Goal: Task Accomplishment & Management: Manage account settings

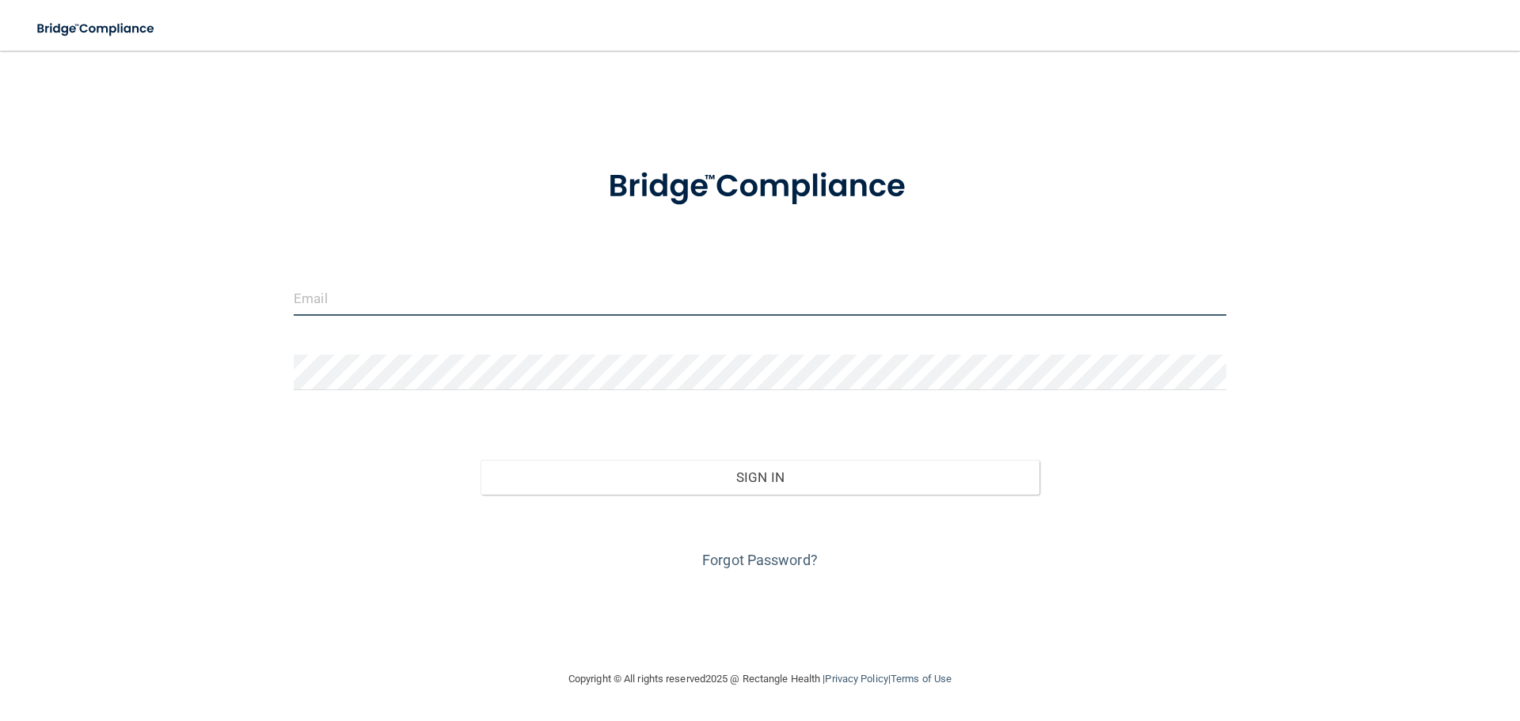
type input "[EMAIL_ADDRESS][DOMAIN_NAME]"
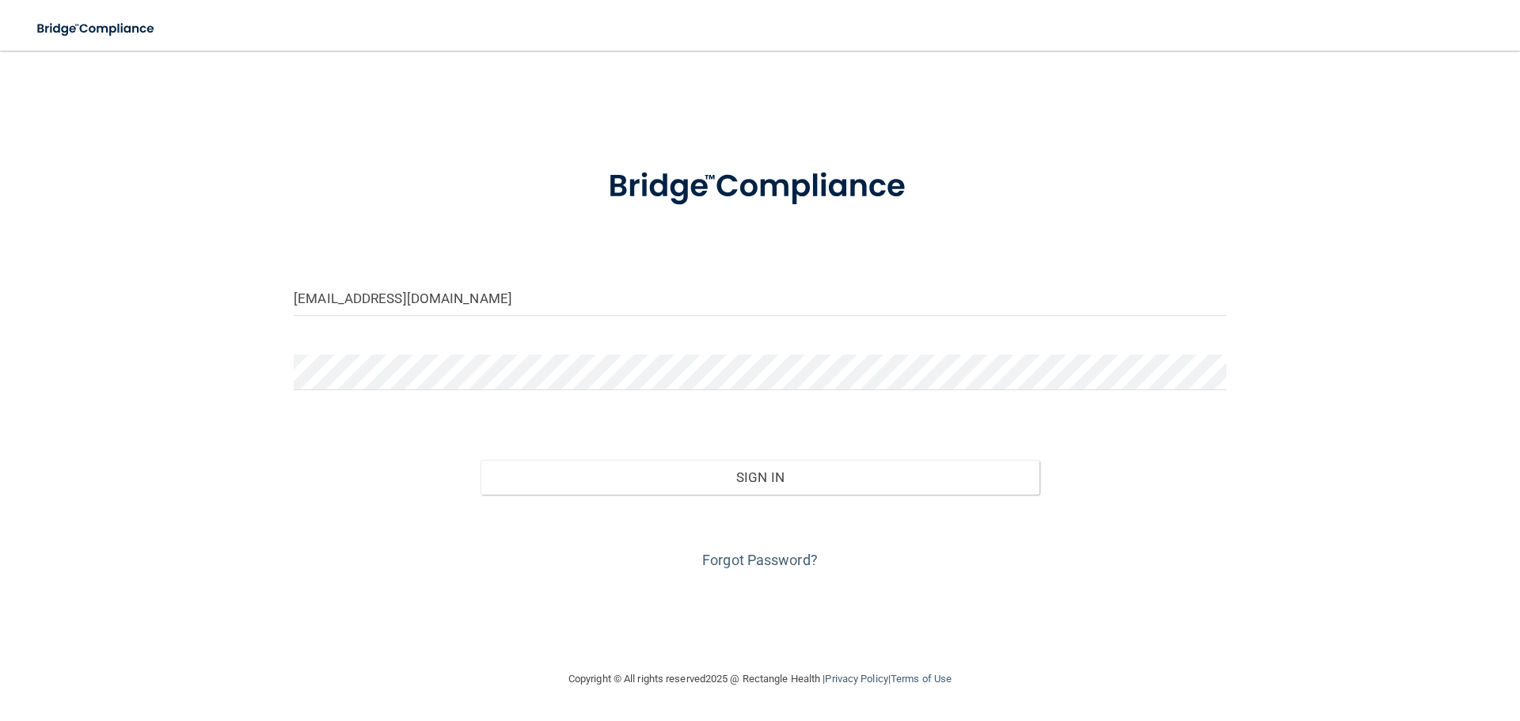
click at [530, 499] on div "Forgot Password?" at bounding box center [760, 534] width 956 height 79
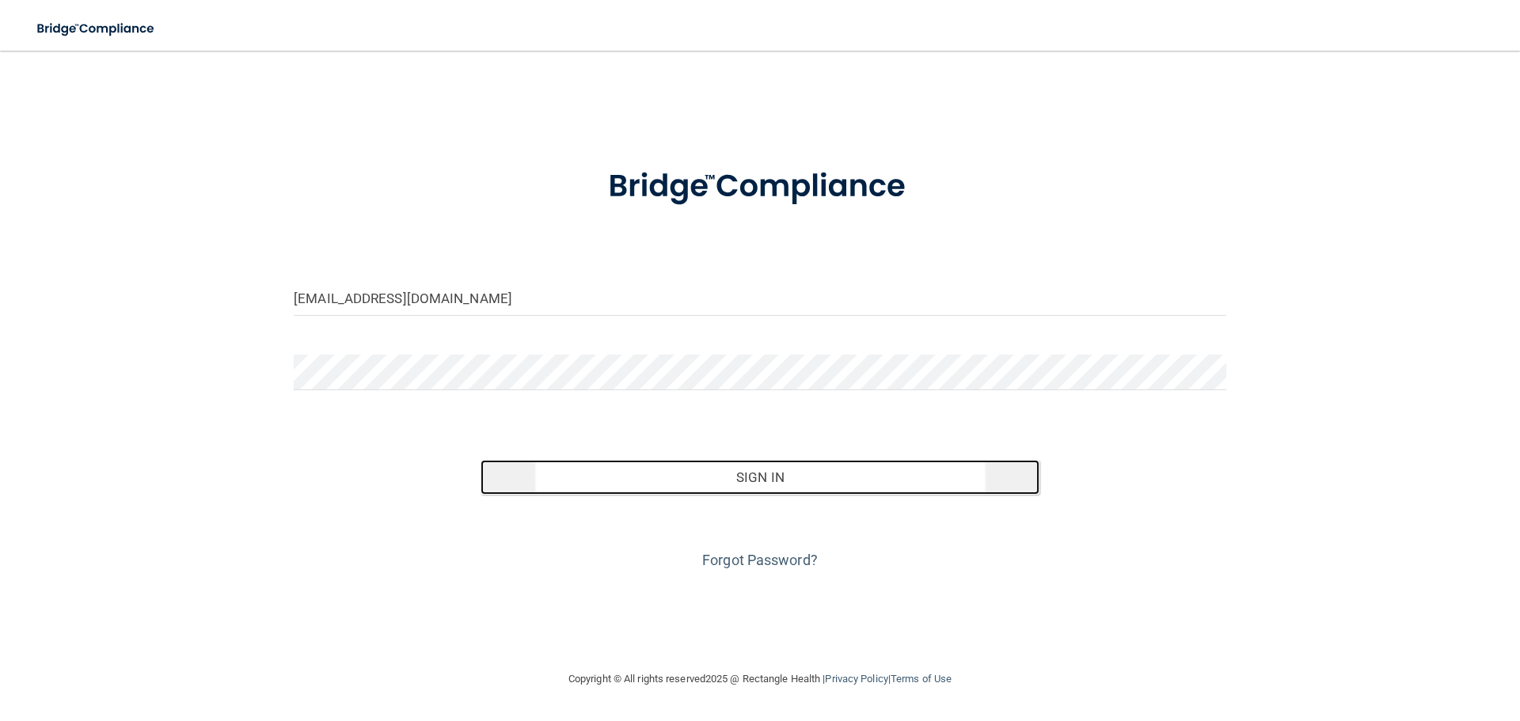
click at [537, 473] on button "Sign In" at bounding box center [760, 477] width 560 height 35
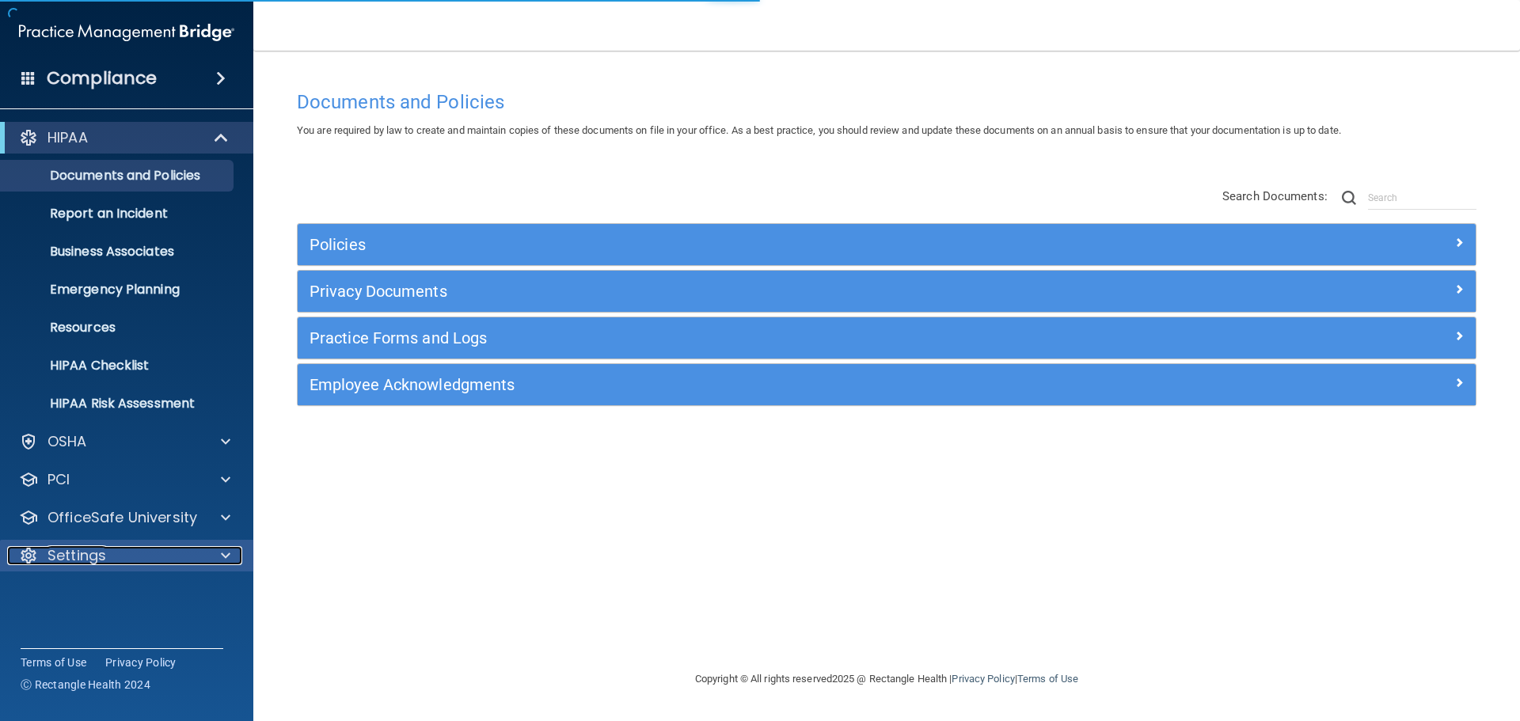
click at [137, 553] on div "Settings" at bounding box center [105, 555] width 196 height 19
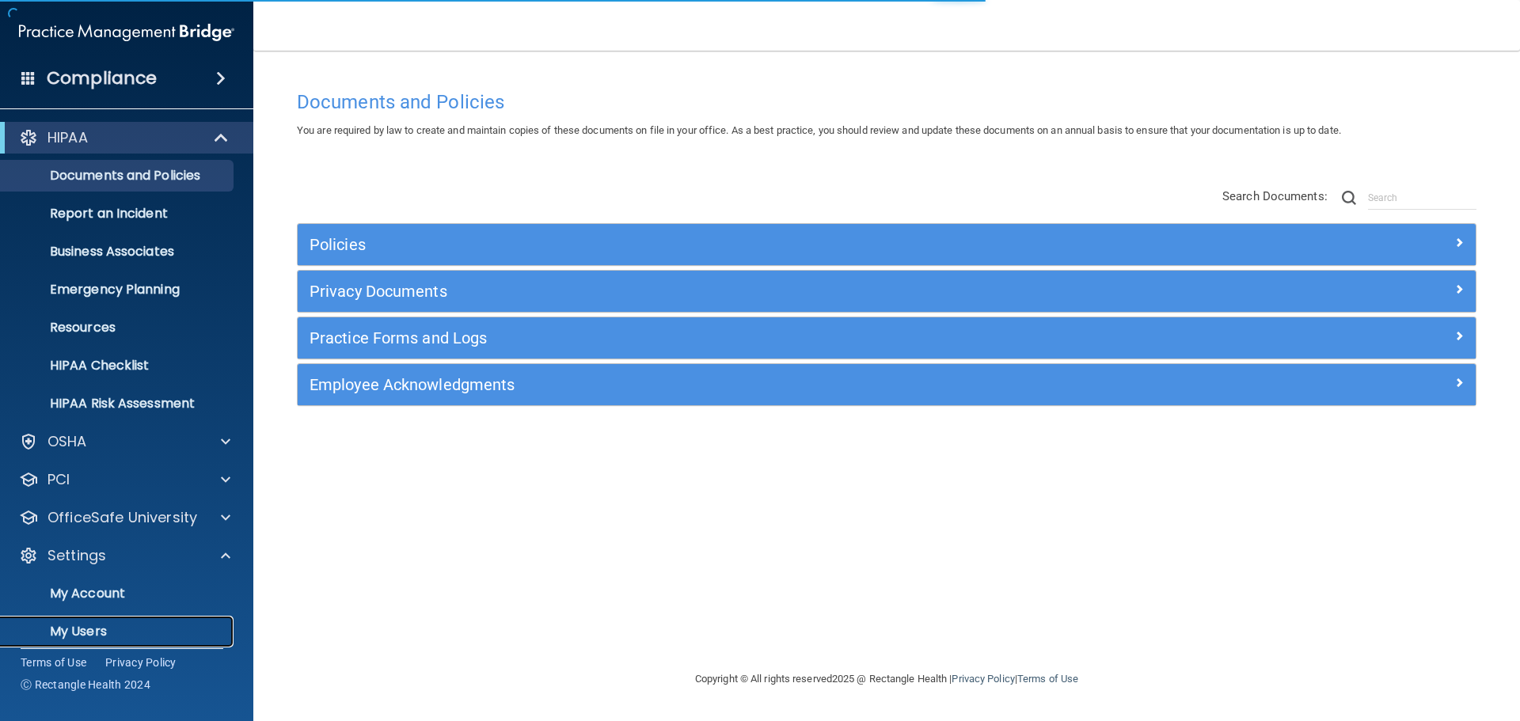
click at [133, 634] on p "My Users" at bounding box center [118, 632] width 216 height 16
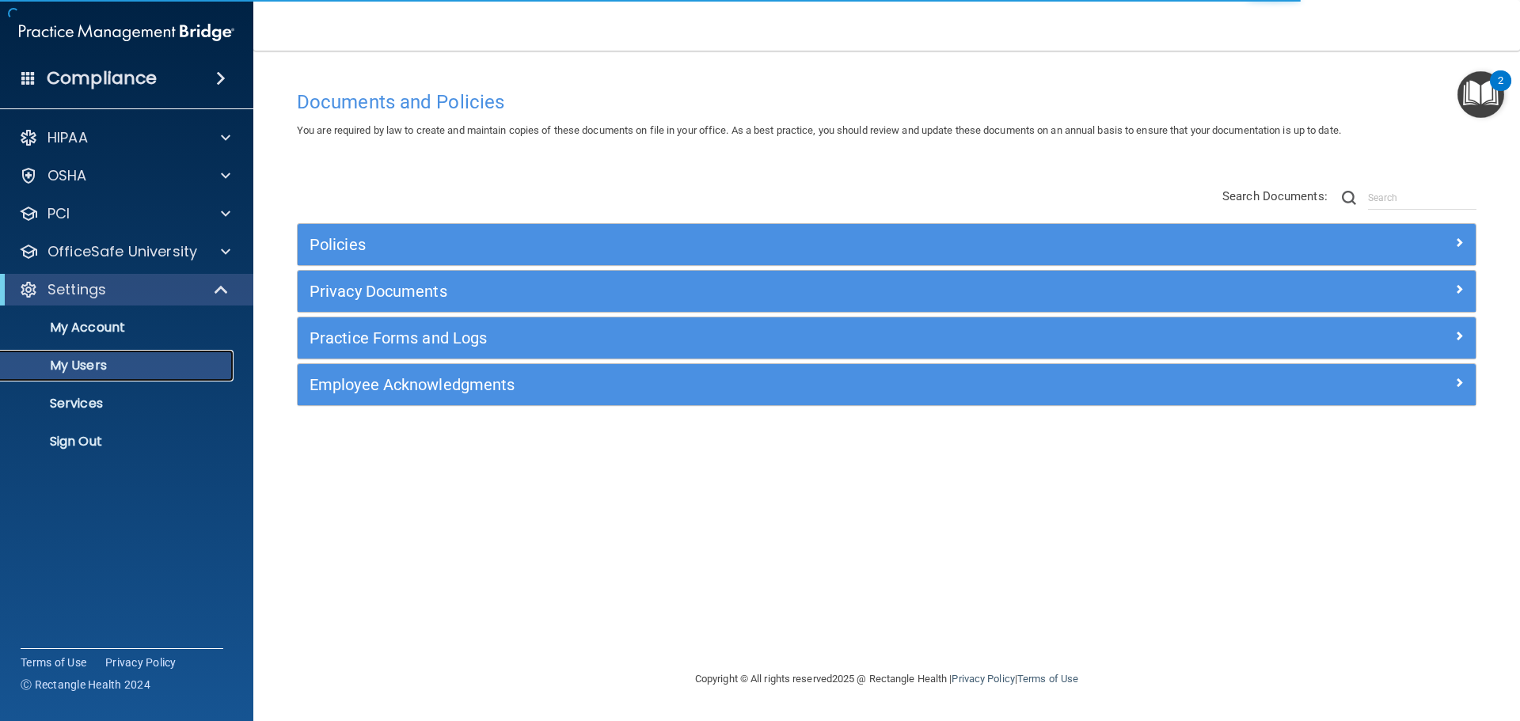
select select "20"
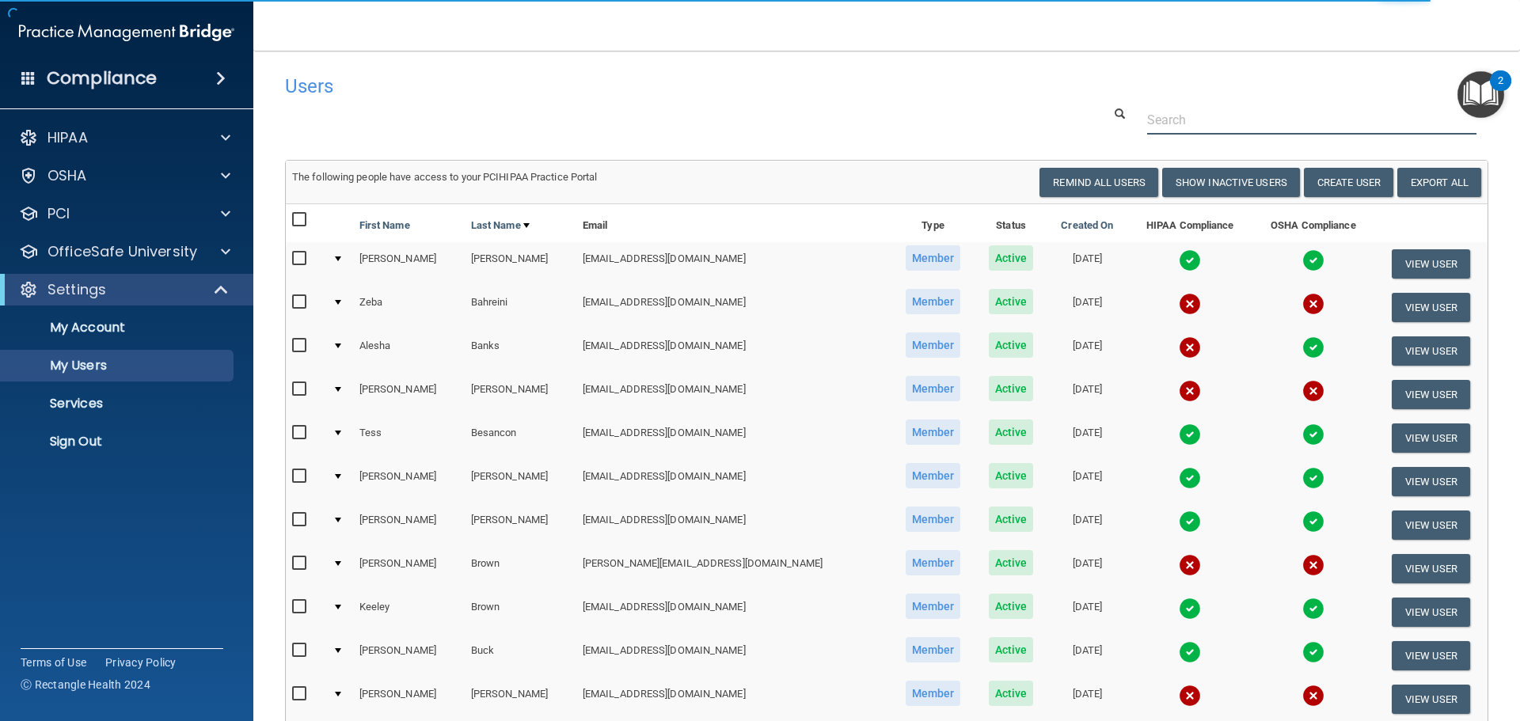
click at [1182, 120] on input "text" at bounding box center [1311, 119] width 329 height 29
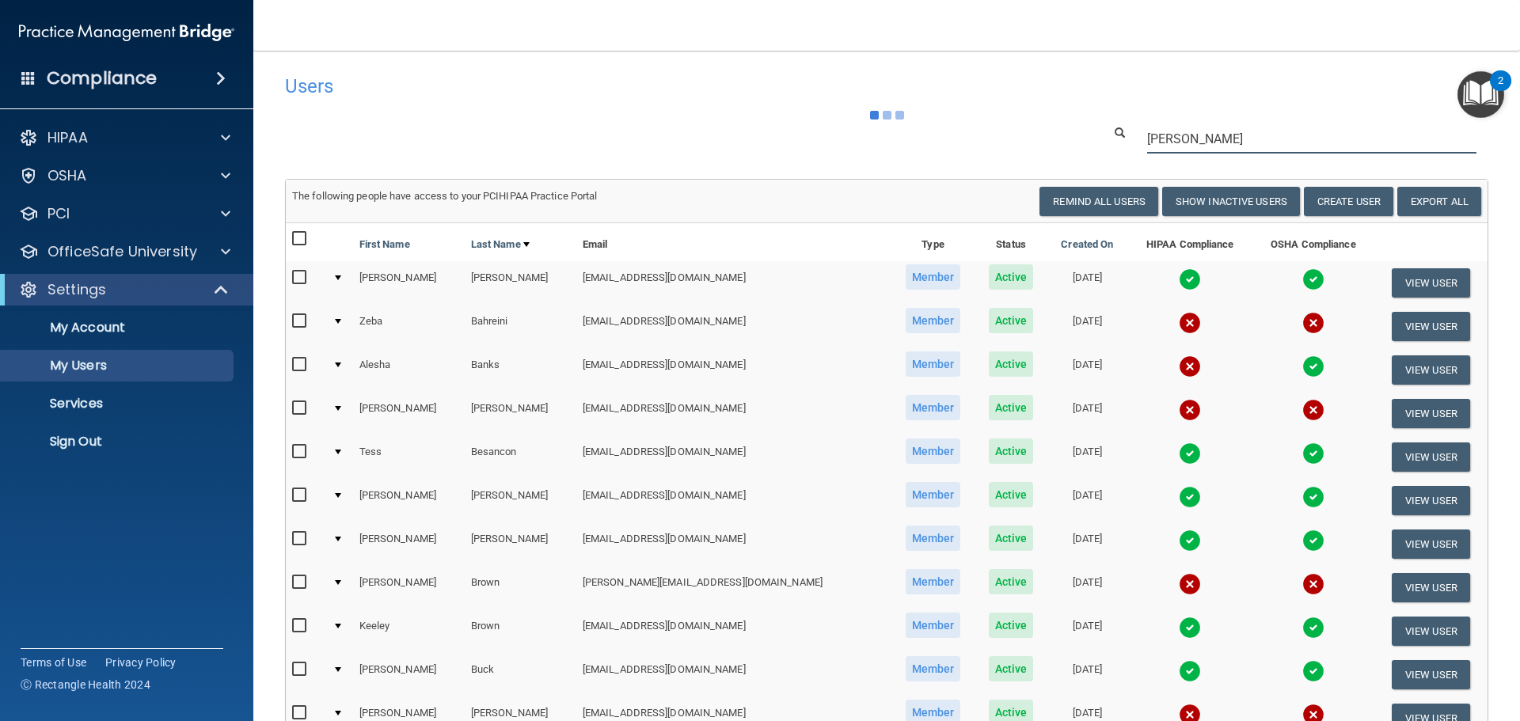
type input "[PERSON_NAME]"
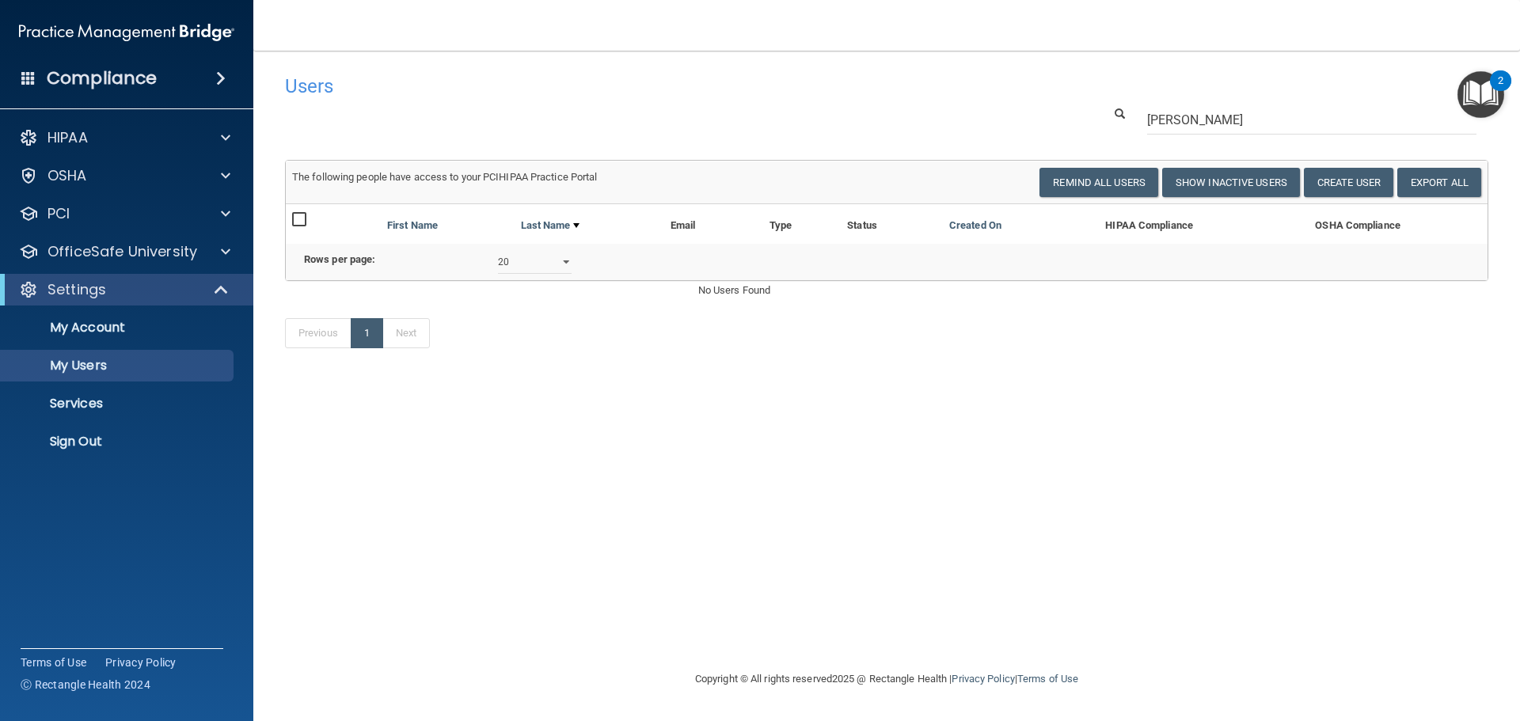
click at [148, 424] on ul "My Account My Users Services Sign Out" at bounding box center [127, 382] width 287 height 152
click at [159, 431] on link "Sign Out" at bounding box center [108, 442] width 249 height 32
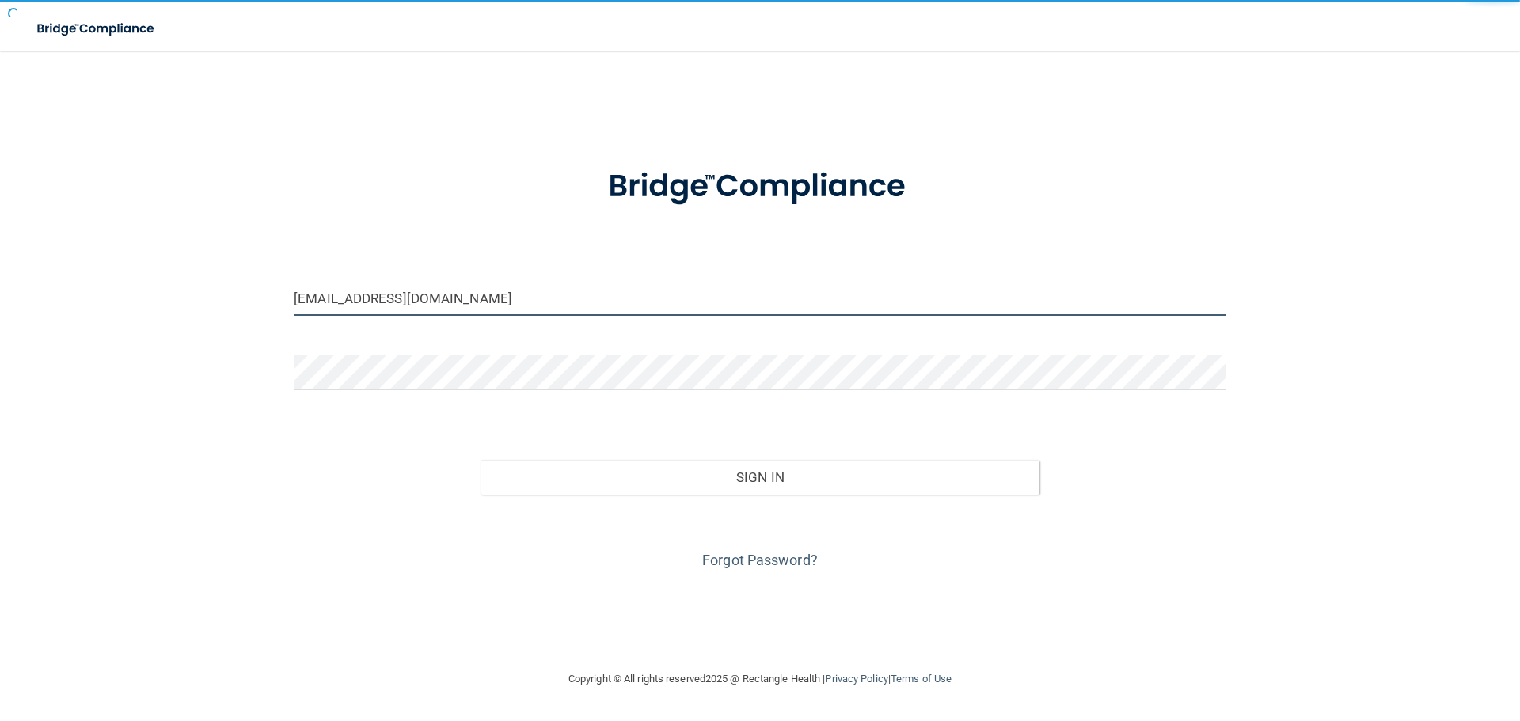
click at [814, 280] on input "[EMAIL_ADDRESS][DOMAIN_NAME]" at bounding box center [760, 298] width 932 height 36
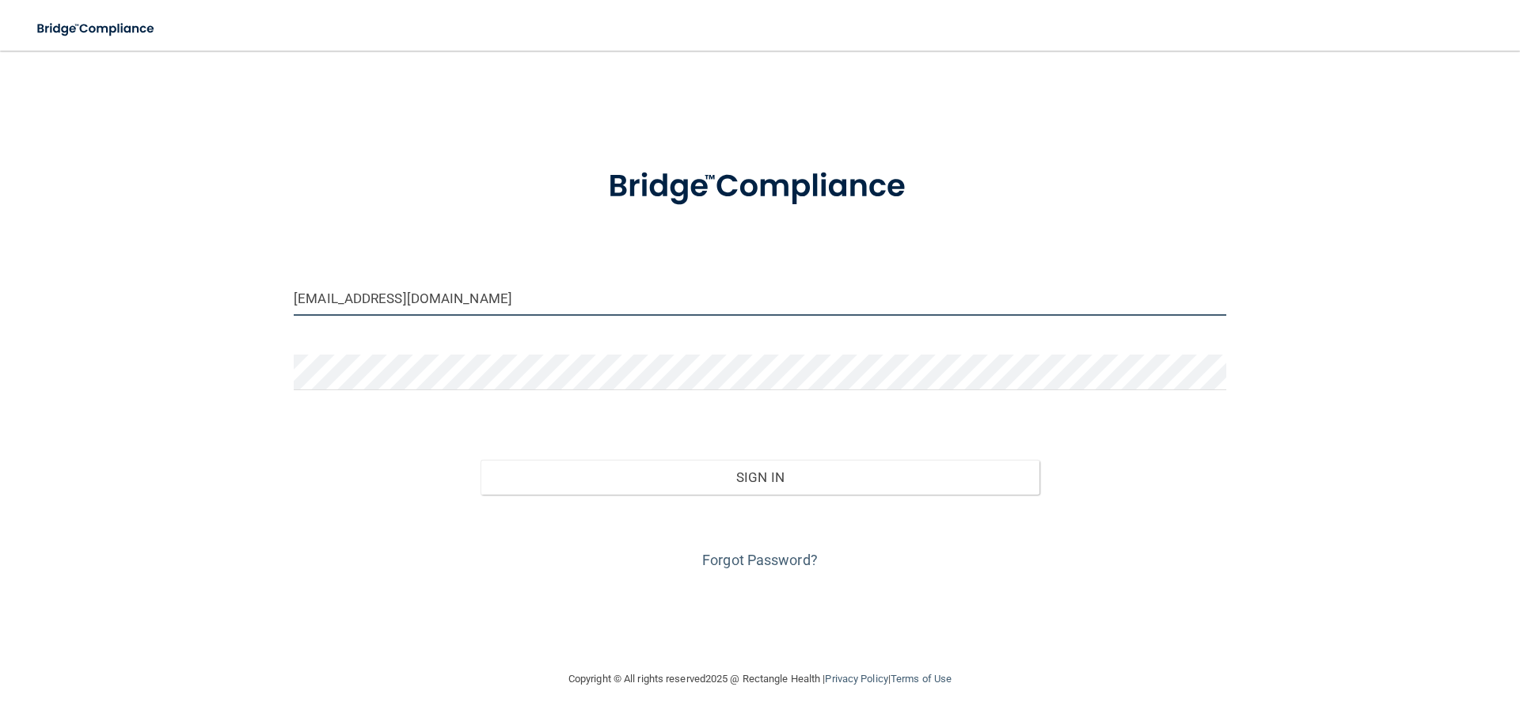
type input "[PERSON_NAME][EMAIL_ADDRESS][DOMAIN_NAME]"
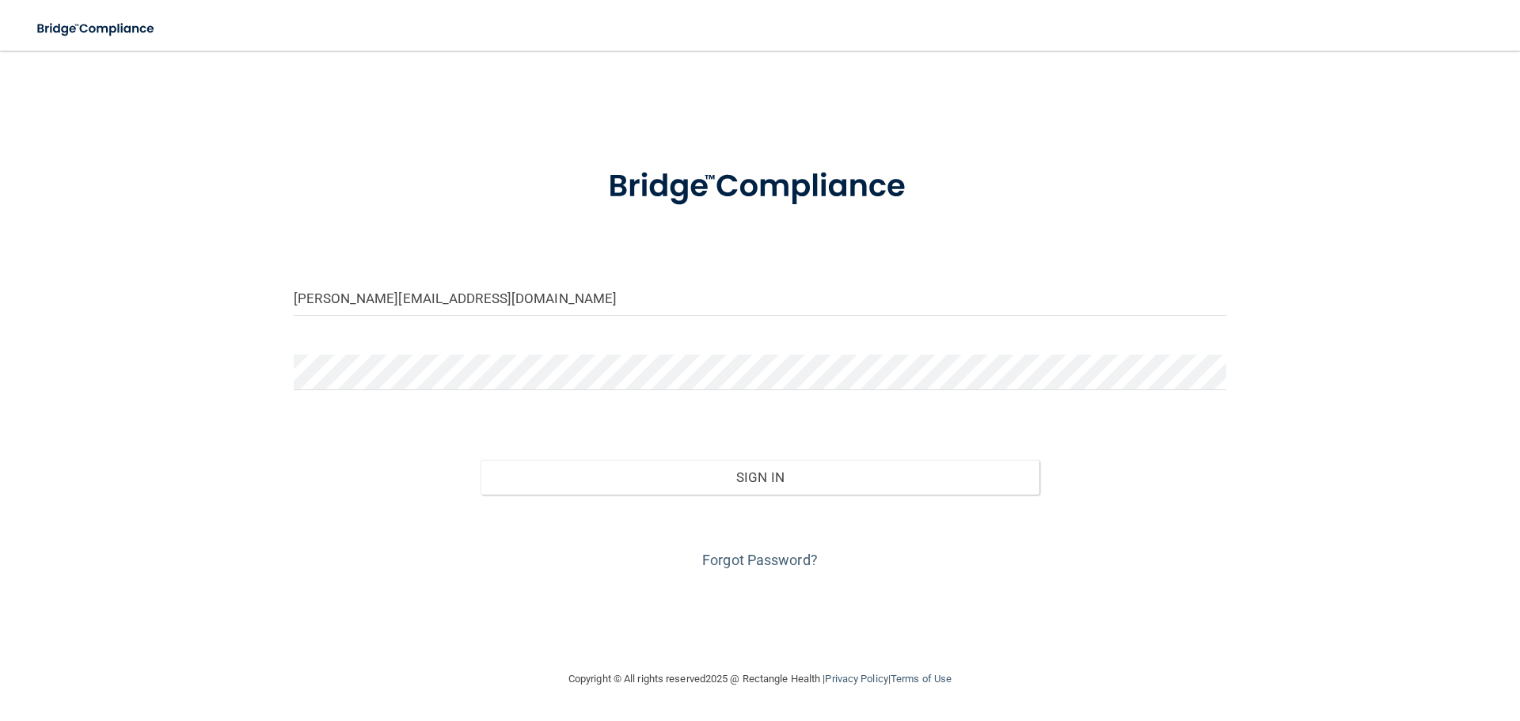
click at [777, 511] on div "Forgot Password?" at bounding box center [760, 534] width 956 height 79
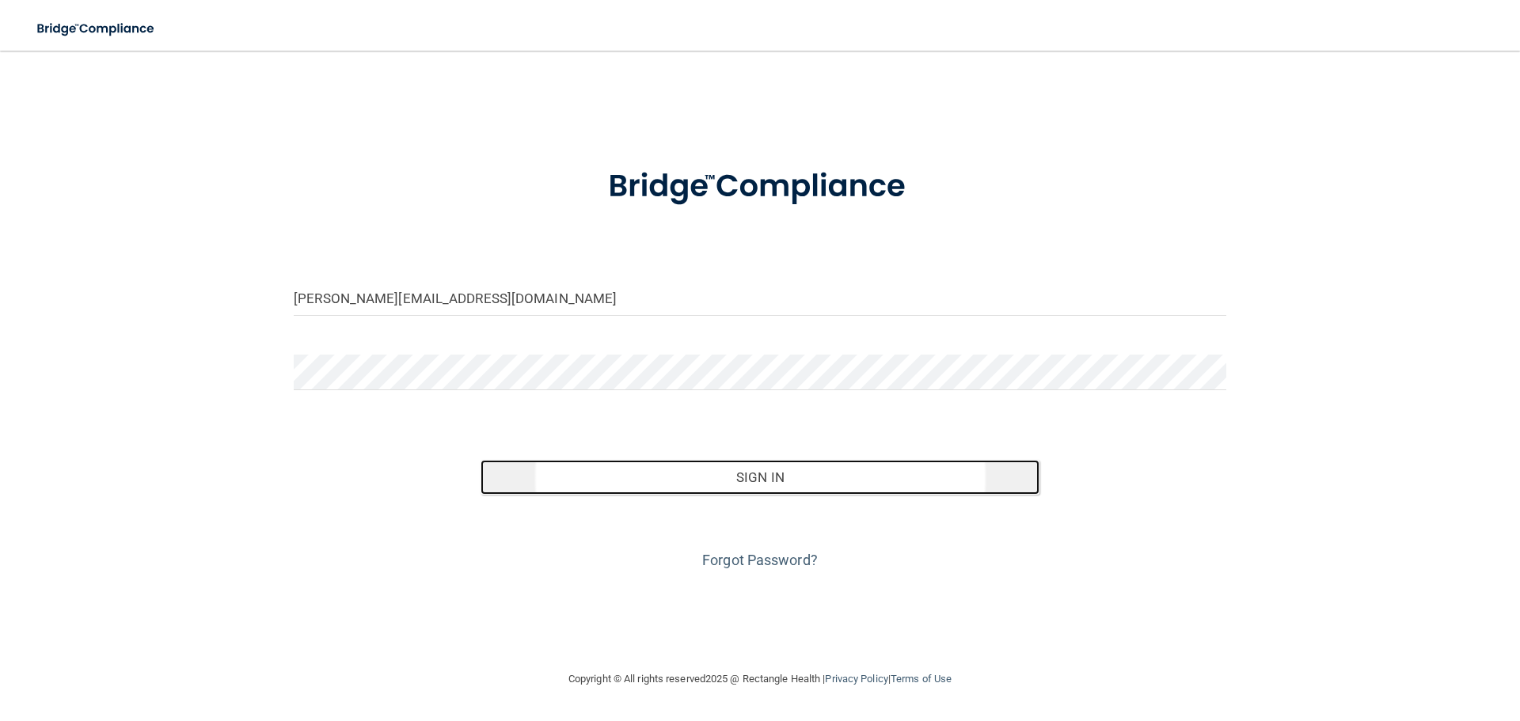
click at [769, 485] on button "Sign In" at bounding box center [760, 477] width 560 height 35
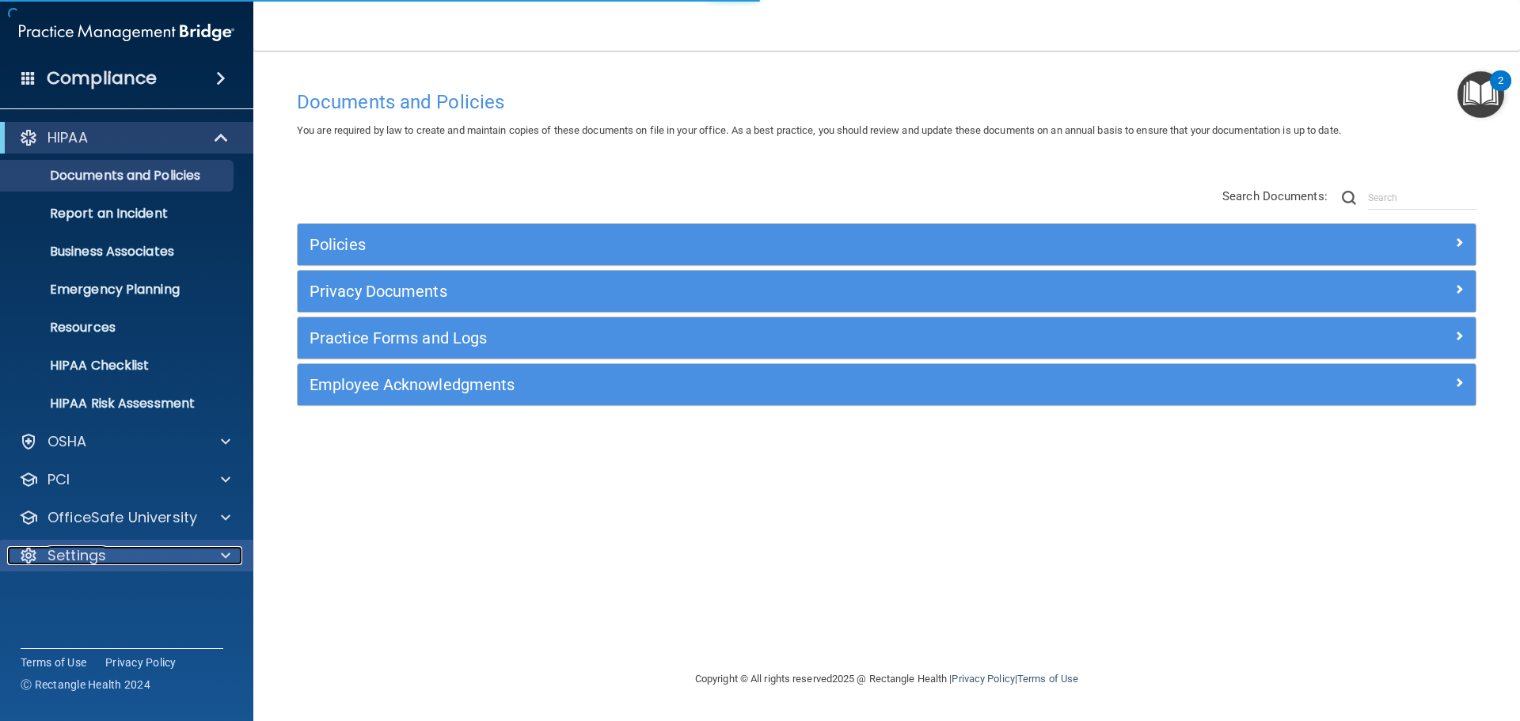
click at [112, 556] on div "Settings" at bounding box center [105, 555] width 196 height 19
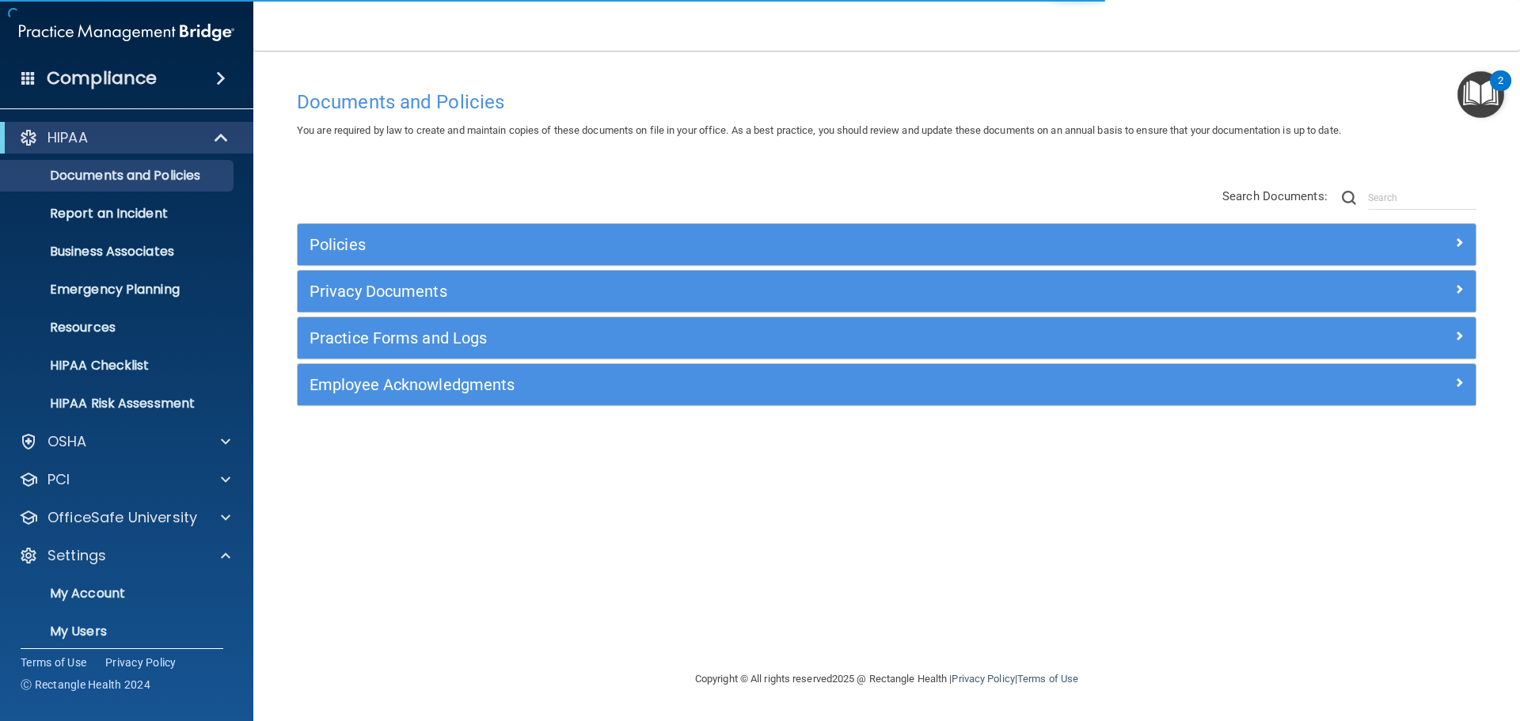
click at [92, 613] on ul "My Account My Users Services Sign Out" at bounding box center [127, 648] width 287 height 152
click at [93, 621] on link "My Users" at bounding box center [108, 632] width 249 height 32
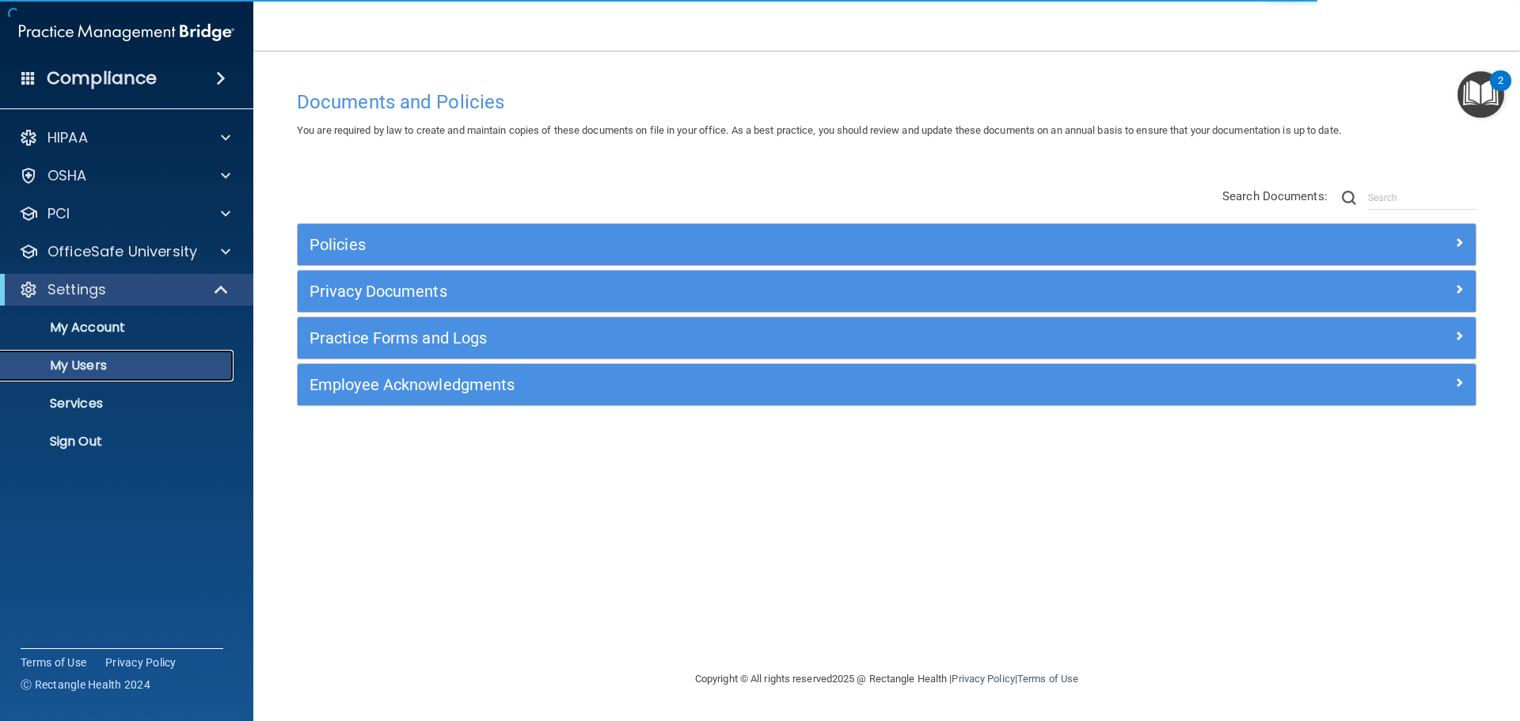
select select "20"
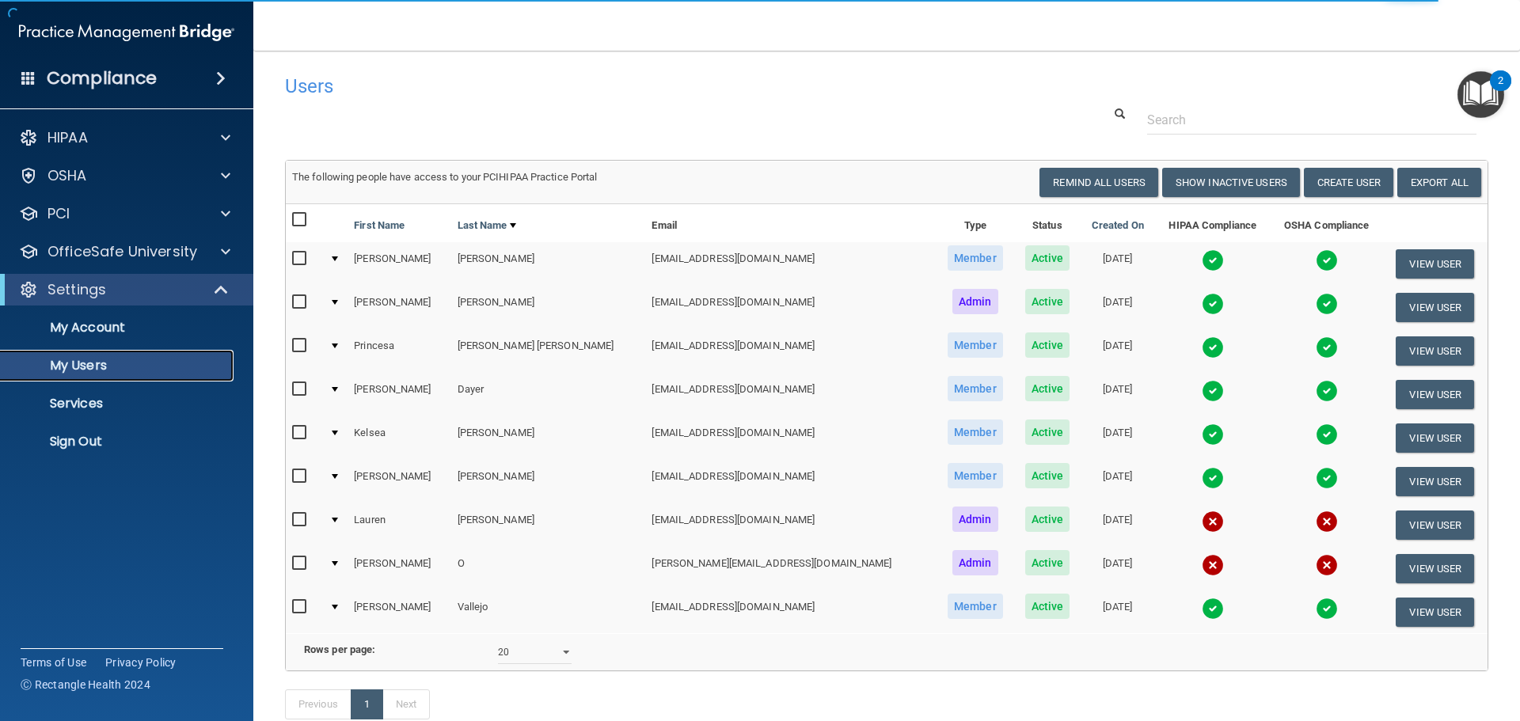
scroll to position [110, 0]
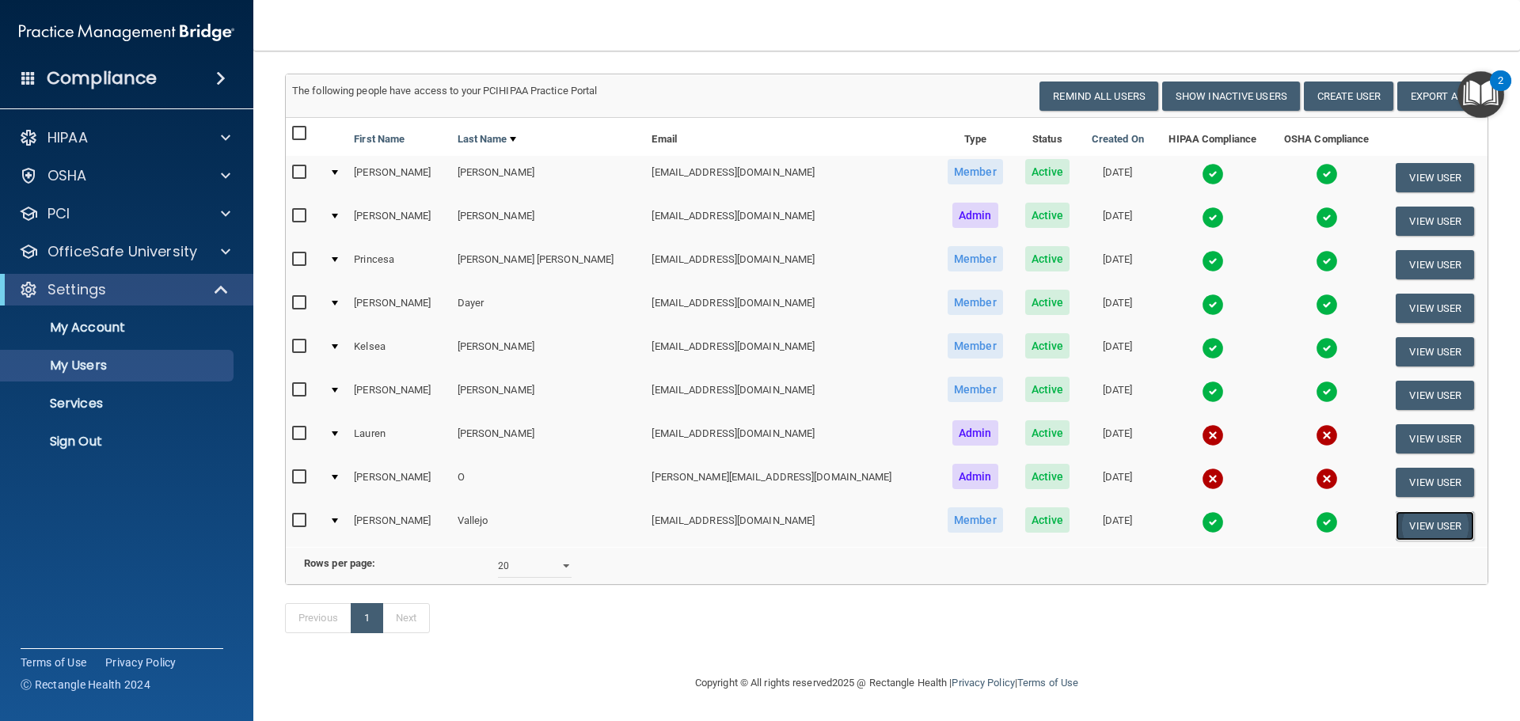
click at [1444, 511] on button "View User" at bounding box center [1435, 525] width 78 height 29
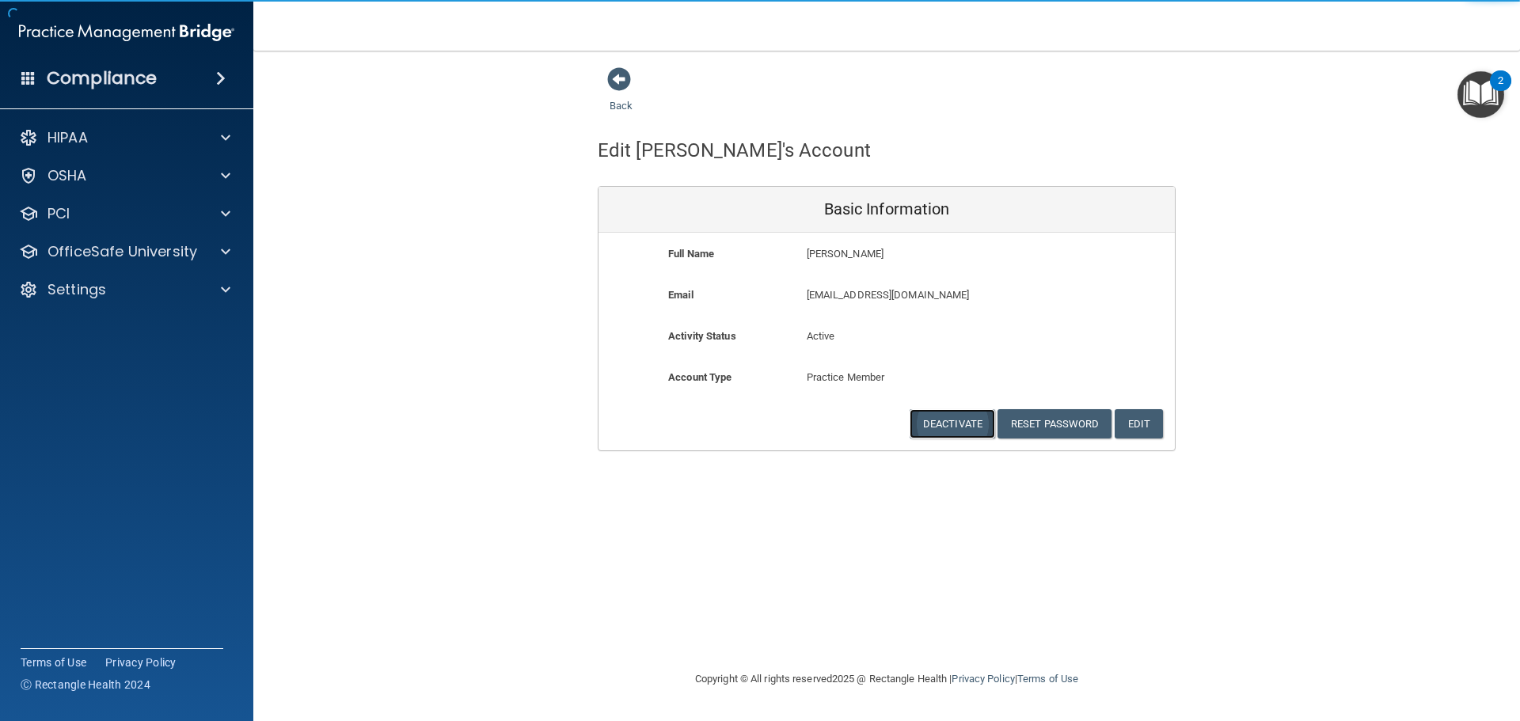
click at [959, 418] on button "Deactivate" at bounding box center [952, 423] width 85 height 29
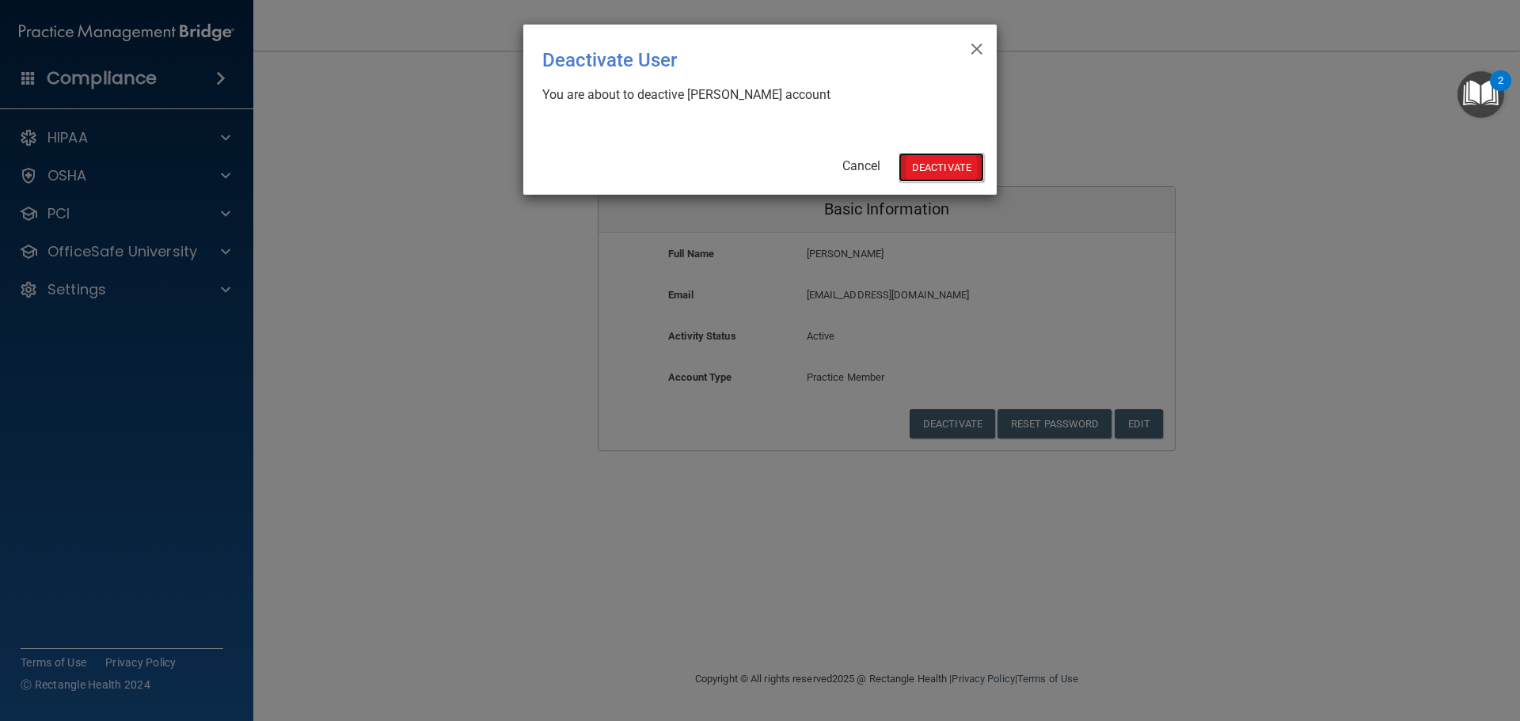
click at [963, 168] on button "Deactivate" at bounding box center [940, 167] width 85 height 29
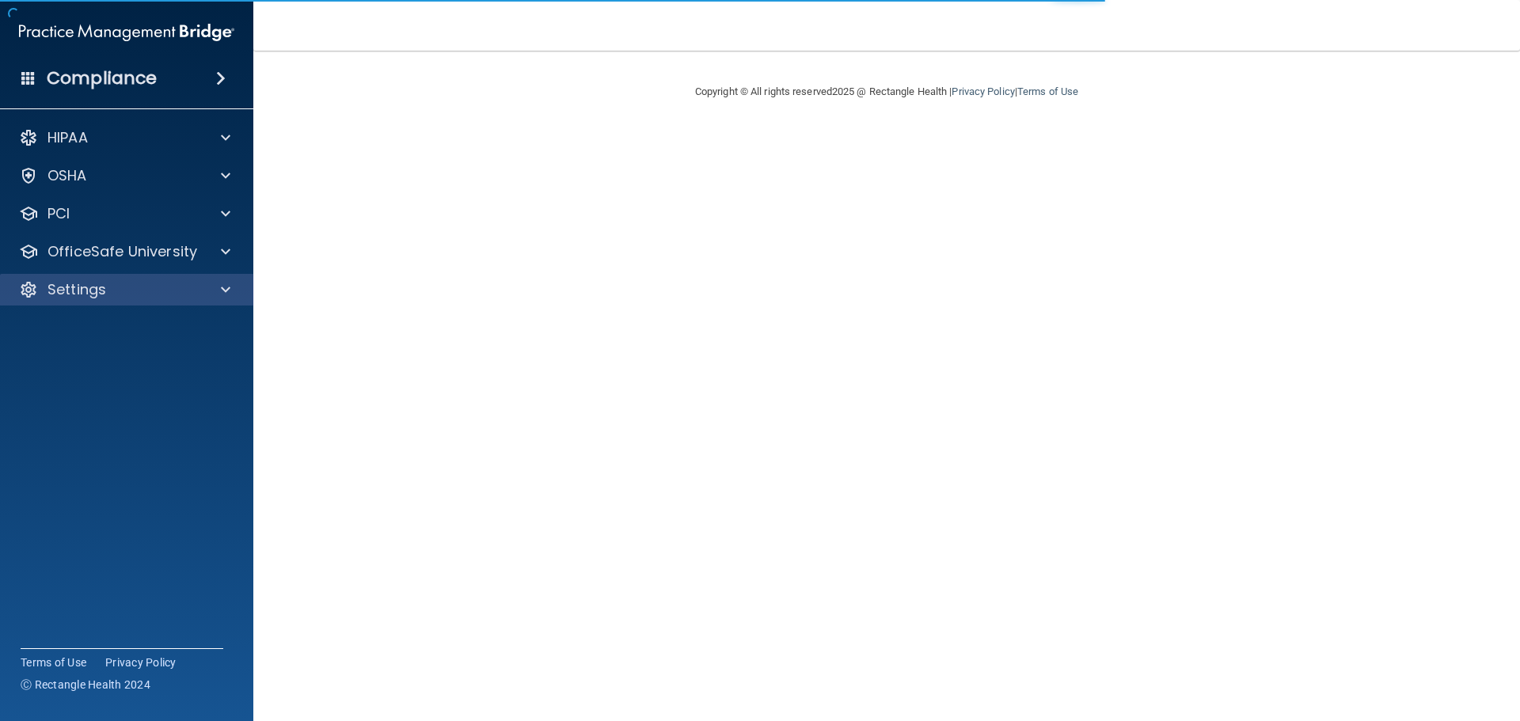
click at [51, 304] on div "Settings" at bounding box center [127, 290] width 254 height 32
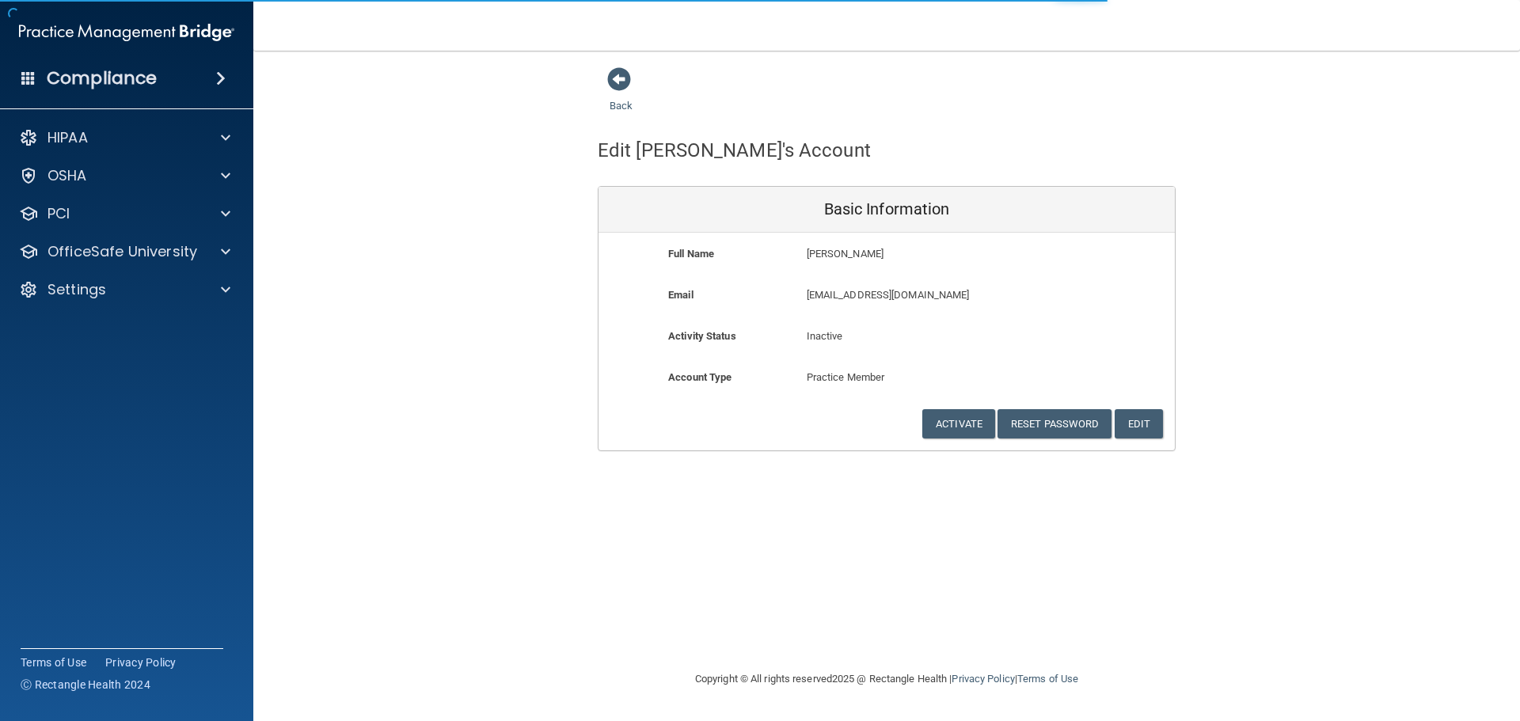
click at [82, 271] on div "HIPAA Documents and Policies Report an Incident Business Associates Emergency P…" at bounding box center [127, 217] width 254 height 203
click at [84, 283] on p "Settings" at bounding box center [76, 289] width 59 height 19
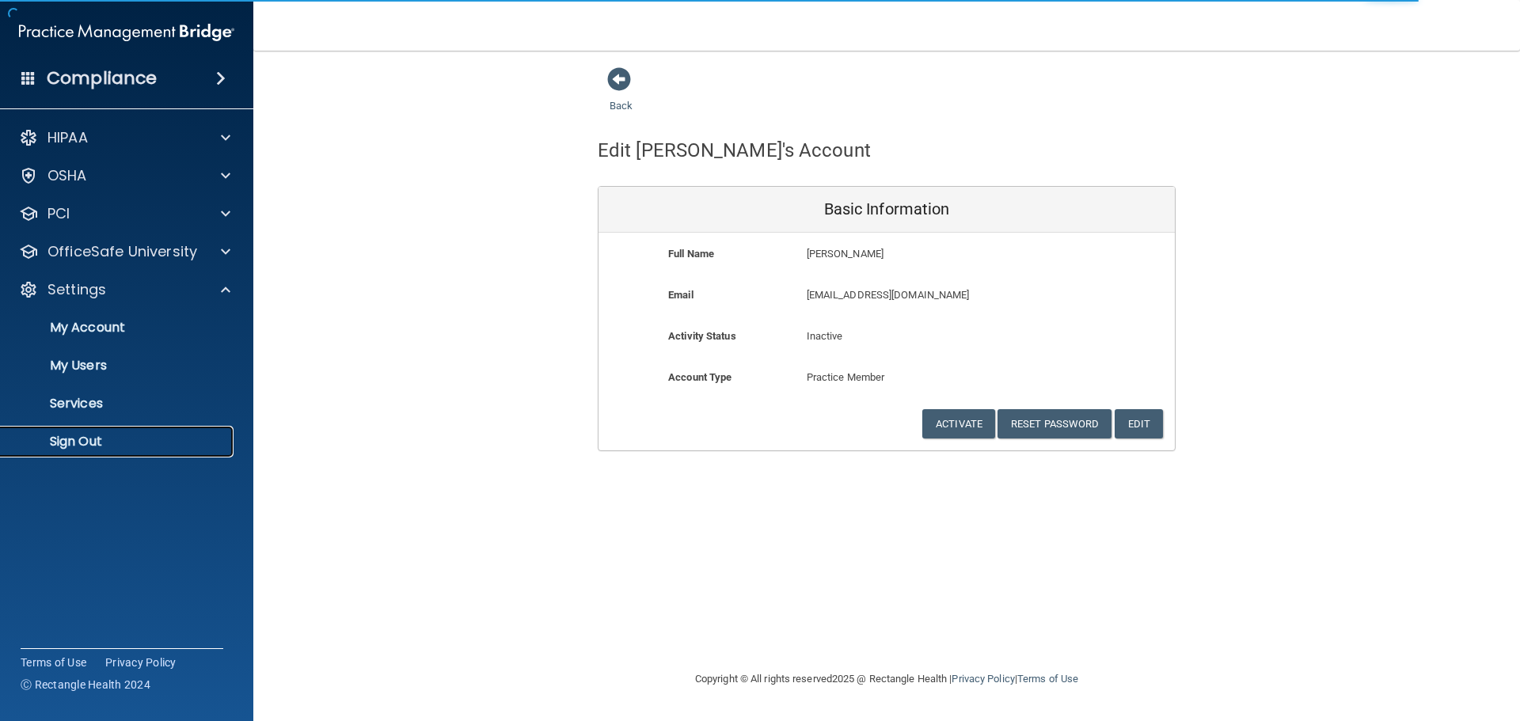
click at [100, 441] on p "Sign Out" at bounding box center [118, 442] width 216 height 16
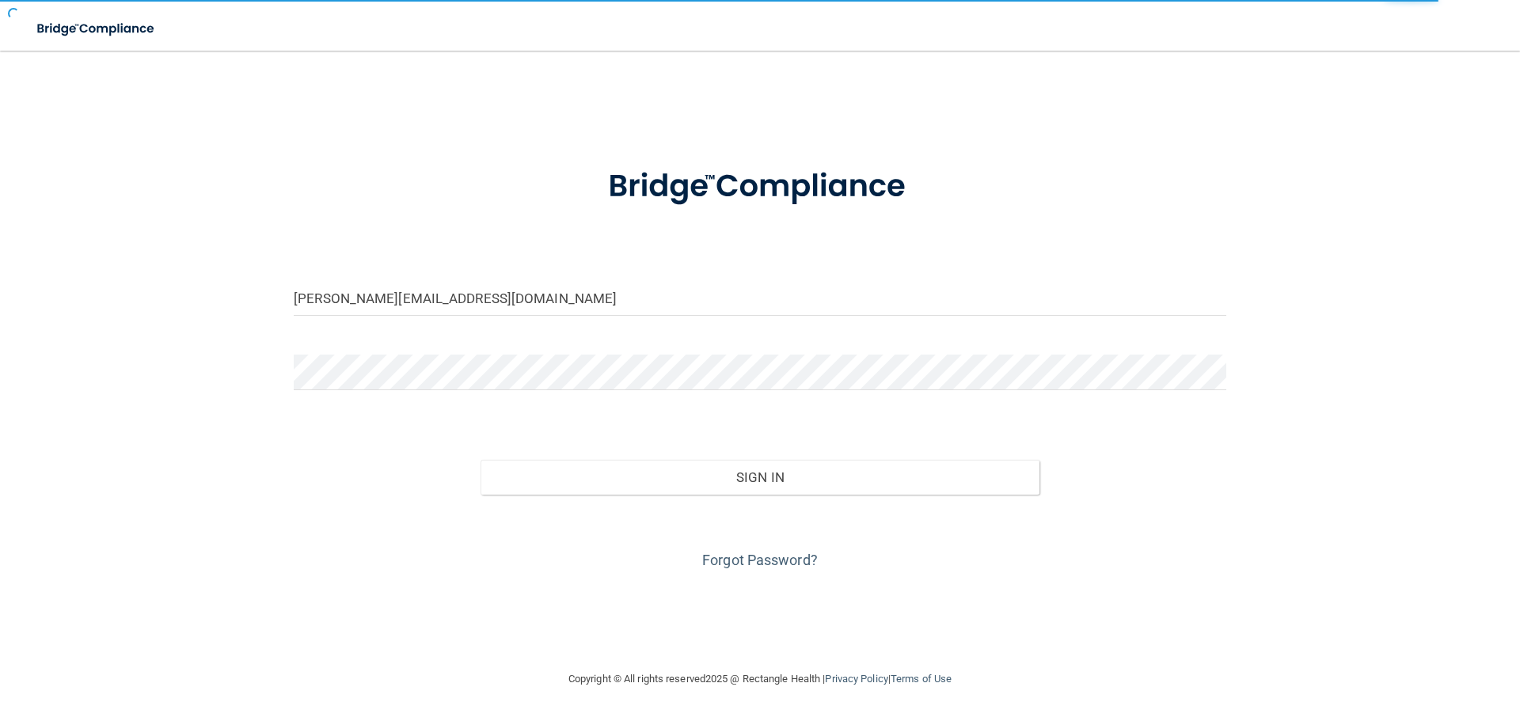
click at [640, 276] on form "[PERSON_NAME][EMAIL_ADDRESS][DOMAIN_NAME] Invalid email/password. You don't hav…" at bounding box center [760, 359] width 932 height 427
click at [632, 287] on input "[PERSON_NAME][EMAIL_ADDRESS][DOMAIN_NAME]" at bounding box center [760, 298] width 932 height 36
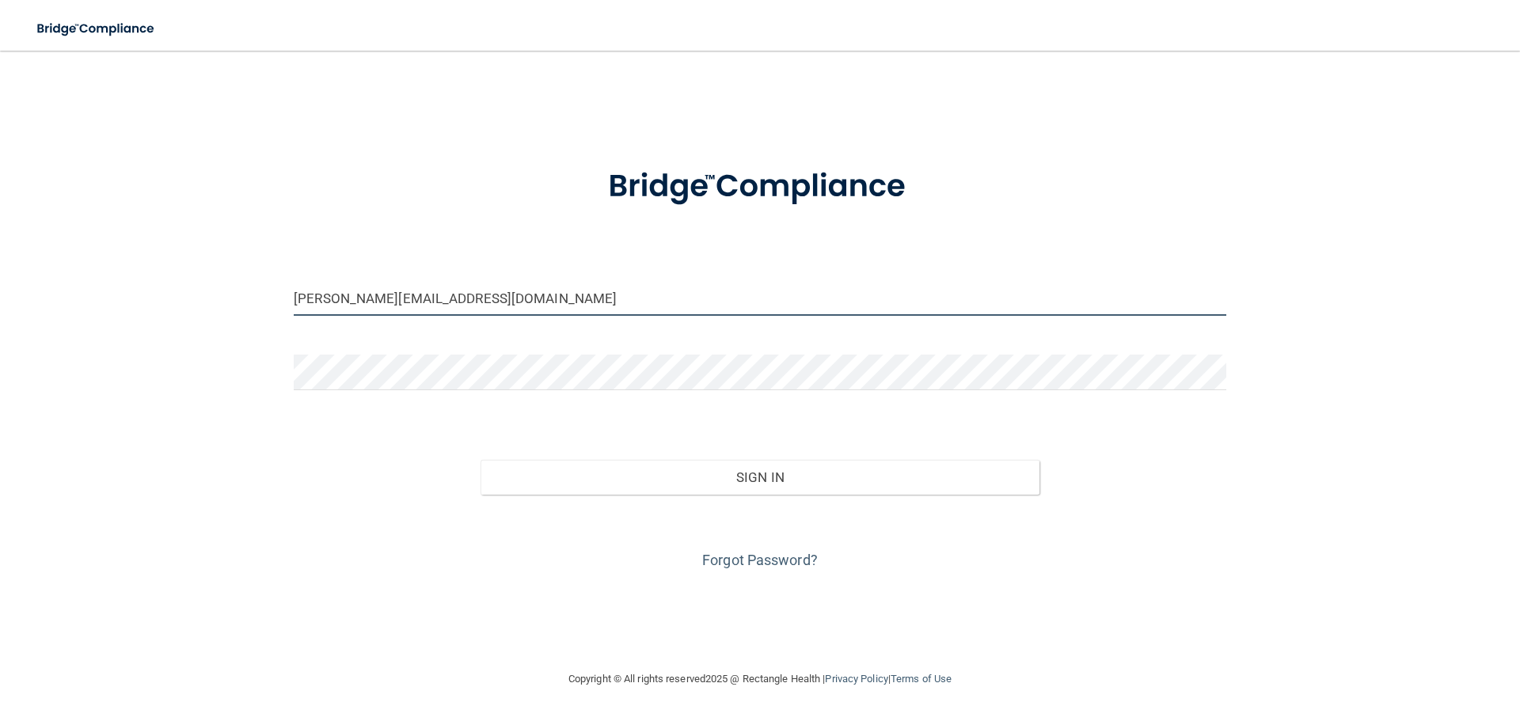
type input "[EMAIL_ADDRESS][DOMAIN_NAME]"
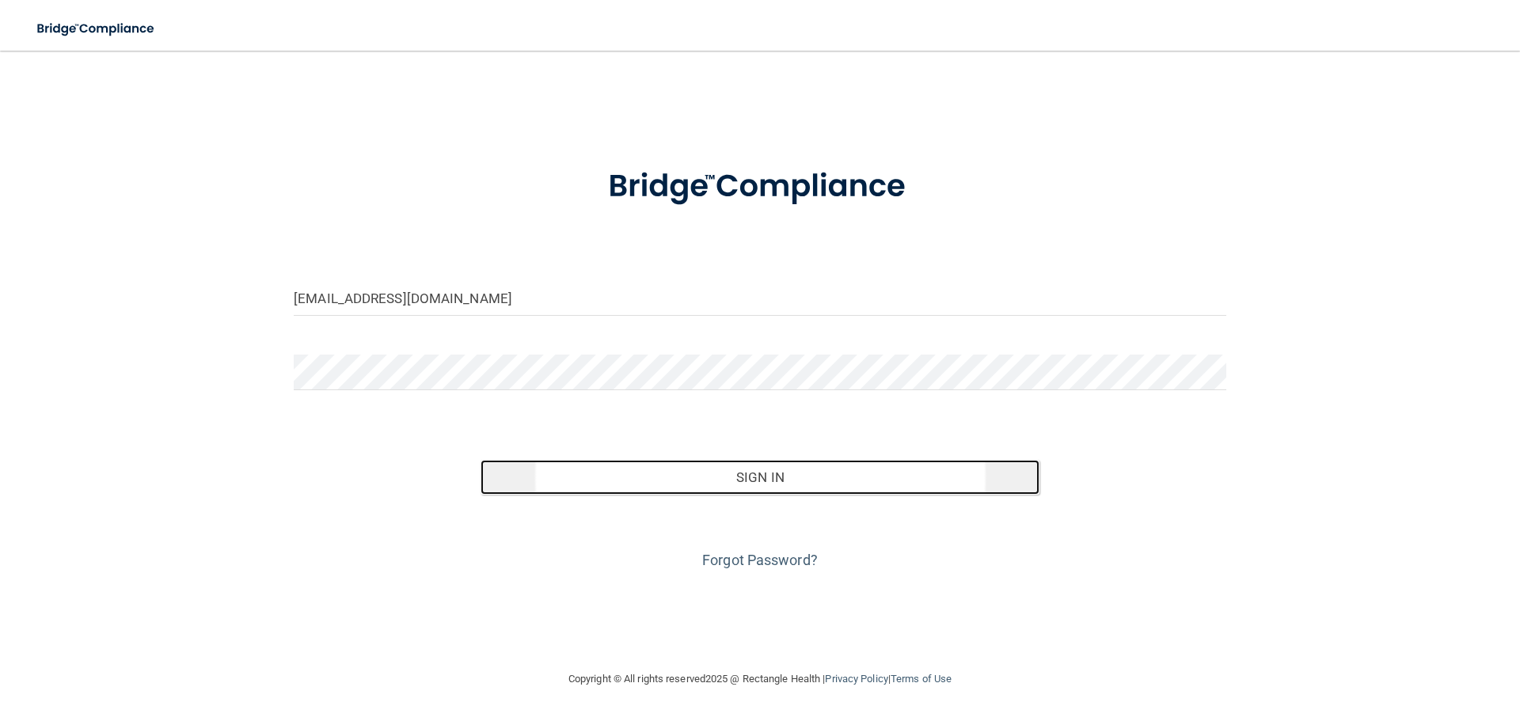
click at [640, 476] on button "Sign In" at bounding box center [760, 477] width 560 height 35
